Goal: Task Accomplishment & Management: Manage account settings

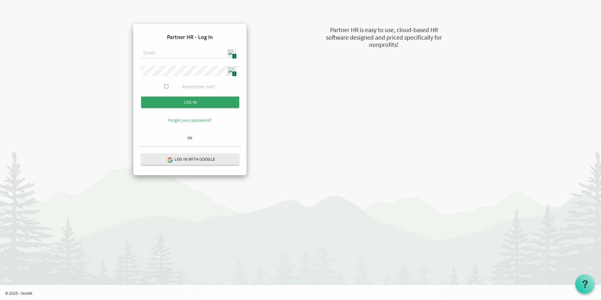
type input "[EMAIL_ADDRESS][DOMAIN_NAME]"
click at [194, 100] on input "submit" at bounding box center [190, 102] width 98 height 11
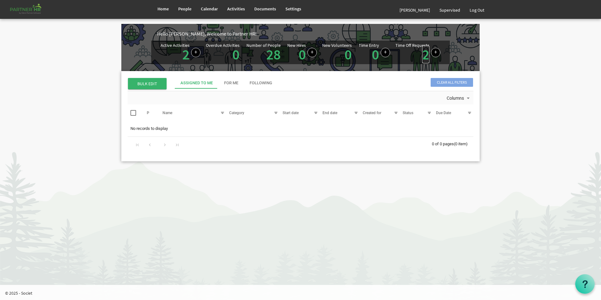
click at [425, 58] on link "2" at bounding box center [425, 55] width 7 height 18
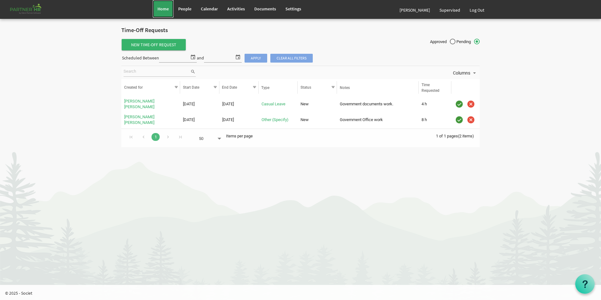
click at [160, 9] on span "Home" at bounding box center [162, 9] width 11 height 6
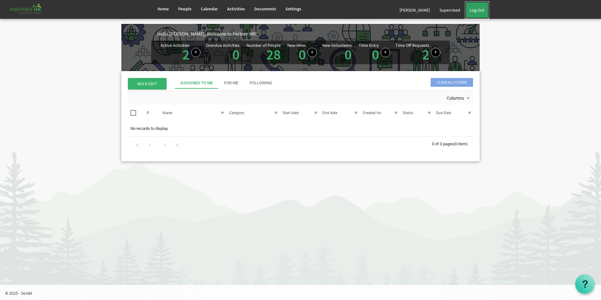
click at [478, 12] on link "Log Out" at bounding box center [477, 10] width 24 height 18
